Goal: Task Accomplishment & Management: Manage account settings

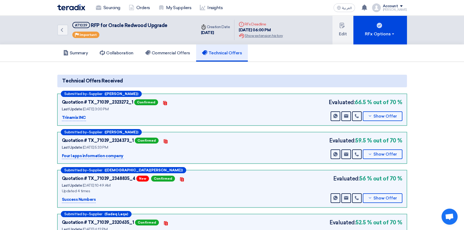
click at [183, 89] on app-technical-offers "Technical Offers Received Submitted by – Supplier ([PERSON_NAME]) Quotation # T…" at bounding box center [231, 181] width 349 height 212
click at [234, 54] on h5 "Technical Offers" at bounding box center [222, 52] width 40 height 5
drag, startPoint x: 122, startPoint y: 68, endPoint x: 101, endPoint y: 61, distance: 22.1
click at [122, 68] on section "Technical Offers Received Submitted by – Supplier ([PERSON_NAME]) Quotation # T…" at bounding box center [232, 179] width 464 height 235
click at [67, 8] on img at bounding box center [71, 7] width 28 height 6
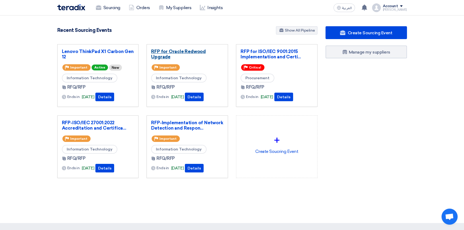
click at [177, 51] on link "RFP for Oracle Redwood Upgrade" at bounding box center [187, 54] width 72 height 11
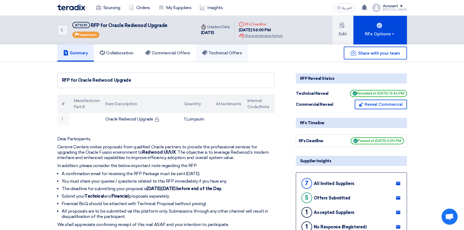
click at [231, 50] on link "Technical Offers" at bounding box center [222, 52] width 52 height 17
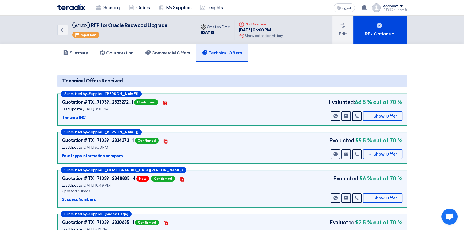
click at [274, 68] on section "Technical Offers Received Submitted by – Supplier ([PERSON_NAME]) Quotation # T…" at bounding box center [232, 179] width 464 height 235
click at [375, 115] on span "Show Offer" at bounding box center [385, 116] width 24 height 4
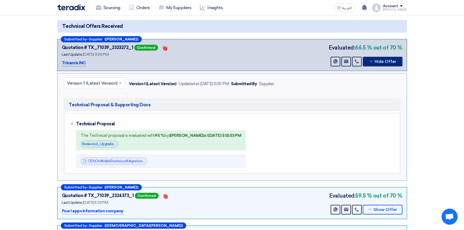
scroll to position [24, 0]
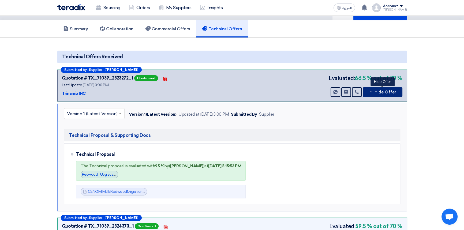
click at [378, 91] on span "Hide Offer" at bounding box center [385, 92] width 22 height 4
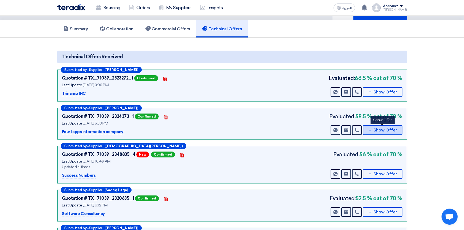
click at [378, 131] on span "Show Offer" at bounding box center [385, 130] width 24 height 4
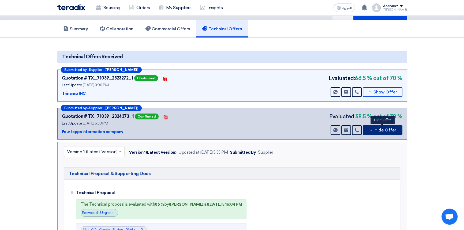
click at [378, 131] on span "Hide Offer" at bounding box center [385, 130] width 22 height 4
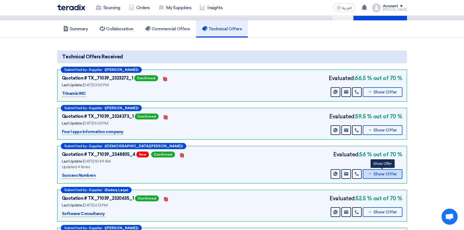
click at [378, 173] on span "Show Offer" at bounding box center [385, 174] width 24 height 4
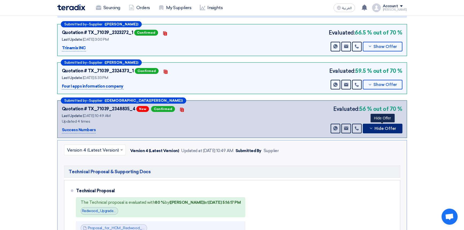
scroll to position [73, 0]
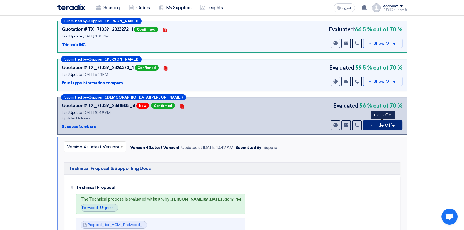
click at [379, 123] on span "Hide Offer" at bounding box center [385, 125] width 22 height 4
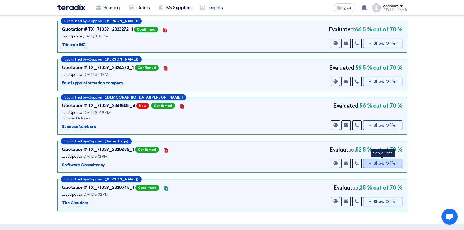
click at [380, 161] on span "Show Offer" at bounding box center [385, 163] width 24 height 4
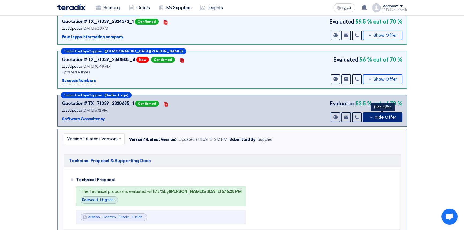
scroll to position [122, 0]
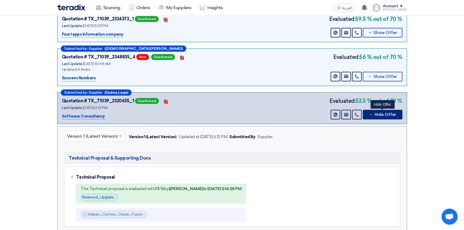
click at [379, 114] on span "Hide Offer" at bounding box center [385, 115] width 22 height 4
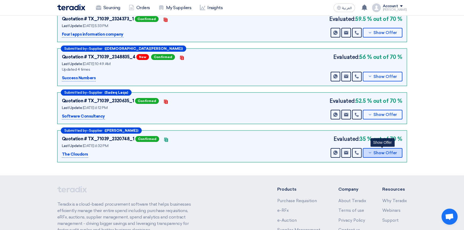
click at [377, 153] on span "Show Offer" at bounding box center [385, 153] width 24 height 4
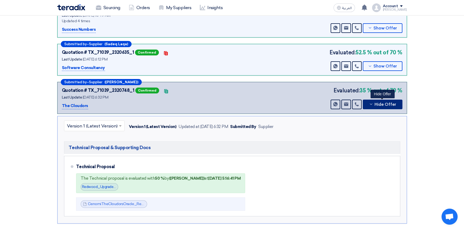
scroll to position [170, 0]
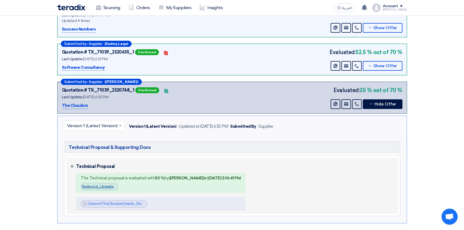
click at [102, 187] on link "Redwood_Upgrade_Evaluation_1756736199458.jpg" at bounding box center [123, 186] width 82 height 4
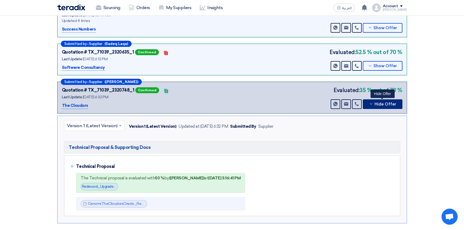
click at [379, 105] on button "Hide Offer" at bounding box center [383, 104] width 40 height 10
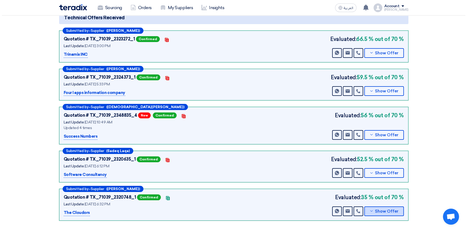
scroll to position [0, 0]
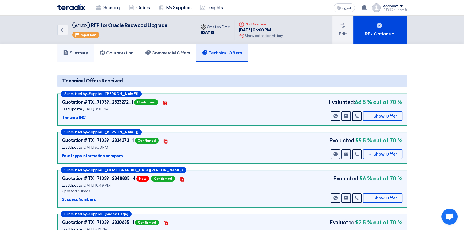
click at [81, 51] on h5 "Summary" at bounding box center [75, 52] width 25 height 5
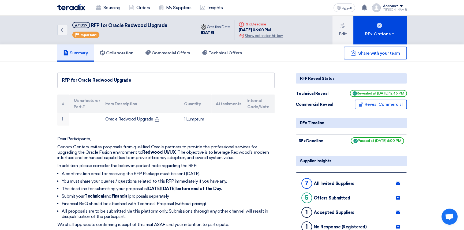
click at [395, 8] on div "Account" at bounding box center [390, 6] width 15 height 5
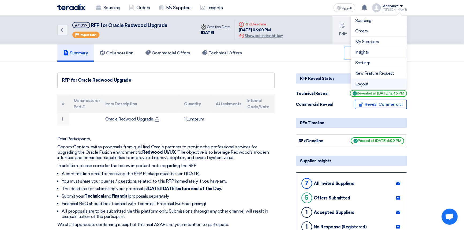
click at [368, 84] on li "Logout" at bounding box center [379, 84] width 56 height 10
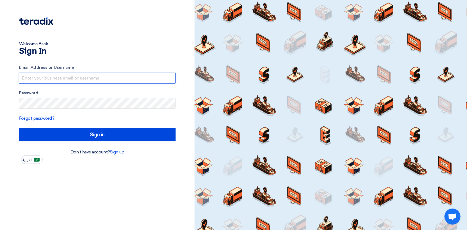
type input "[PERSON_NAME][EMAIL_ADDRESS][PERSON_NAME][DOMAIN_NAME]"
